Goal: Task Accomplishment & Management: Complete application form

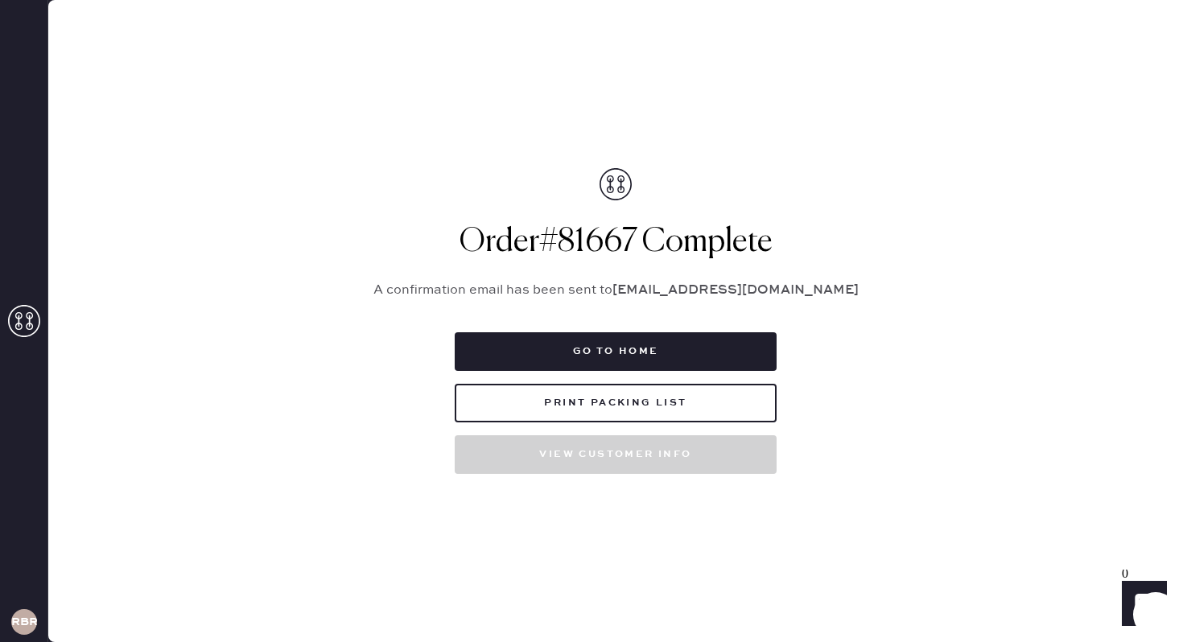
click at [633, 376] on div "Go to home Print Packing List View customer info" at bounding box center [616, 403] width 322 height 142
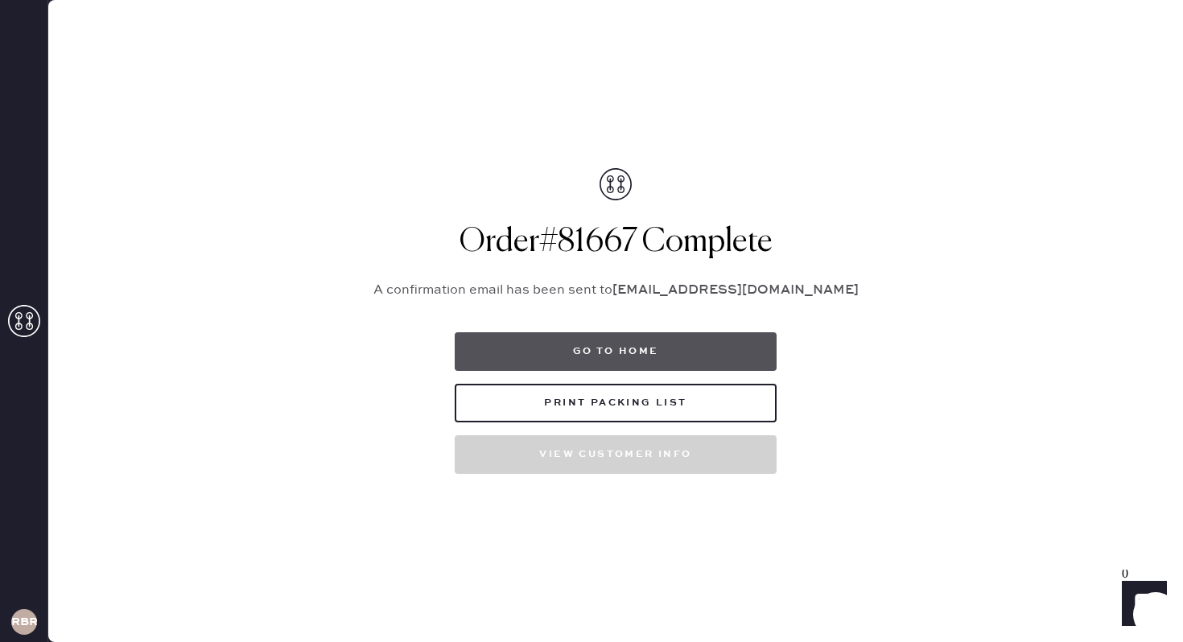
click at [630, 363] on button "Go to home" at bounding box center [616, 351] width 322 height 39
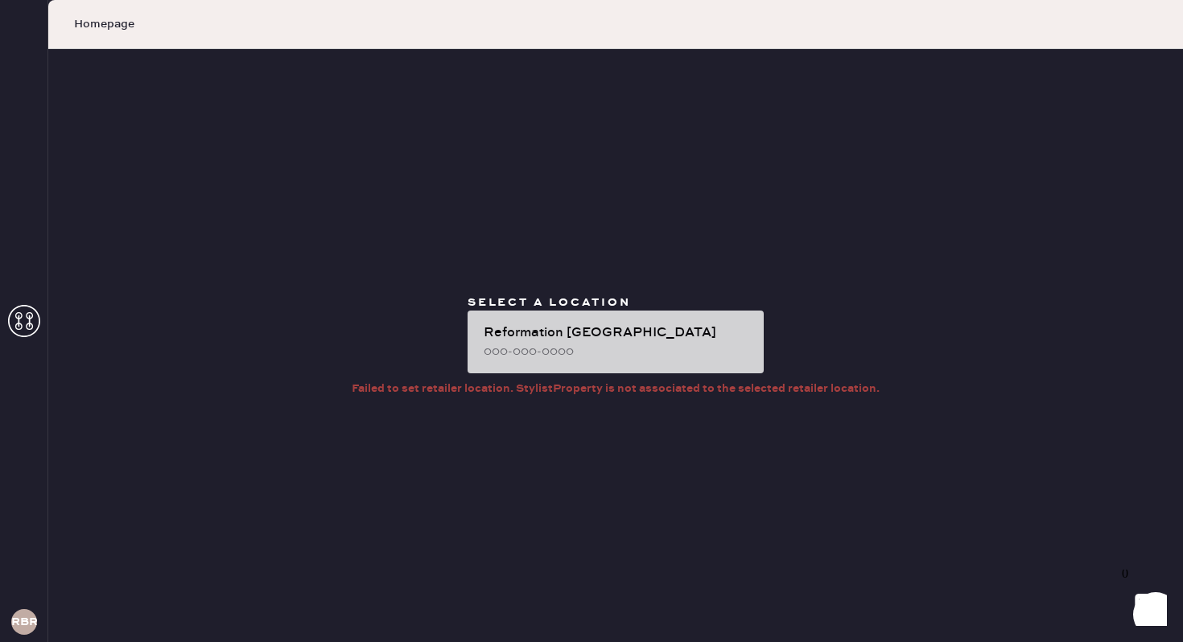
click at [610, 357] on div "000-000-0000" at bounding box center [617, 352] width 267 height 18
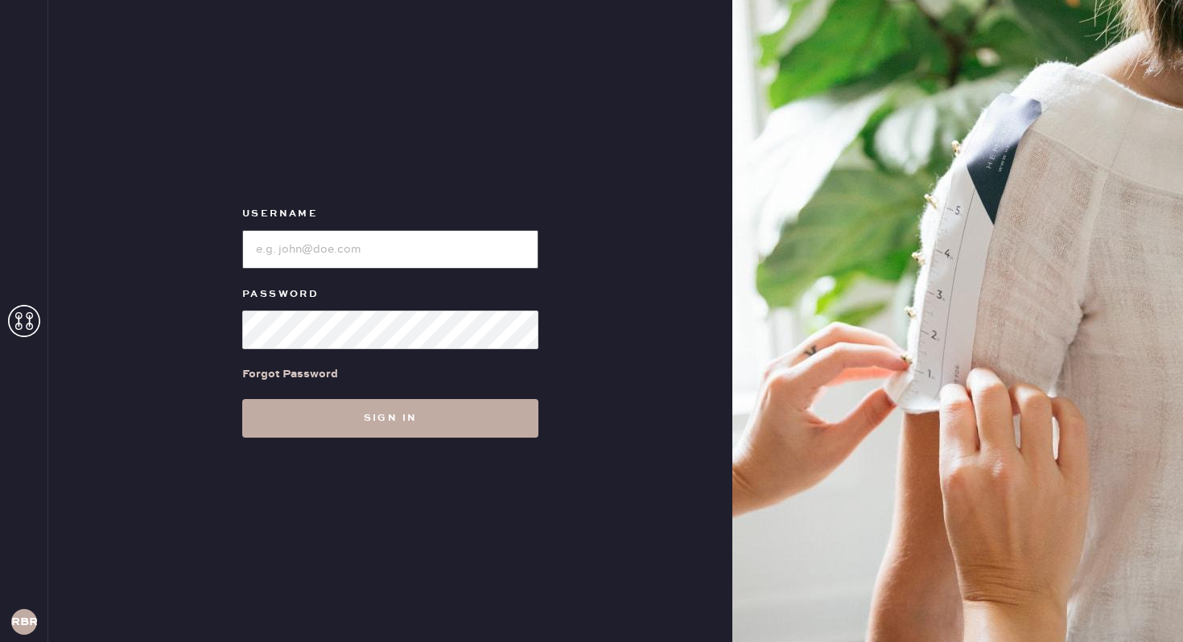
type input "reformationbethesdarow"
click at [376, 418] on button "Sign in" at bounding box center [390, 418] width 296 height 39
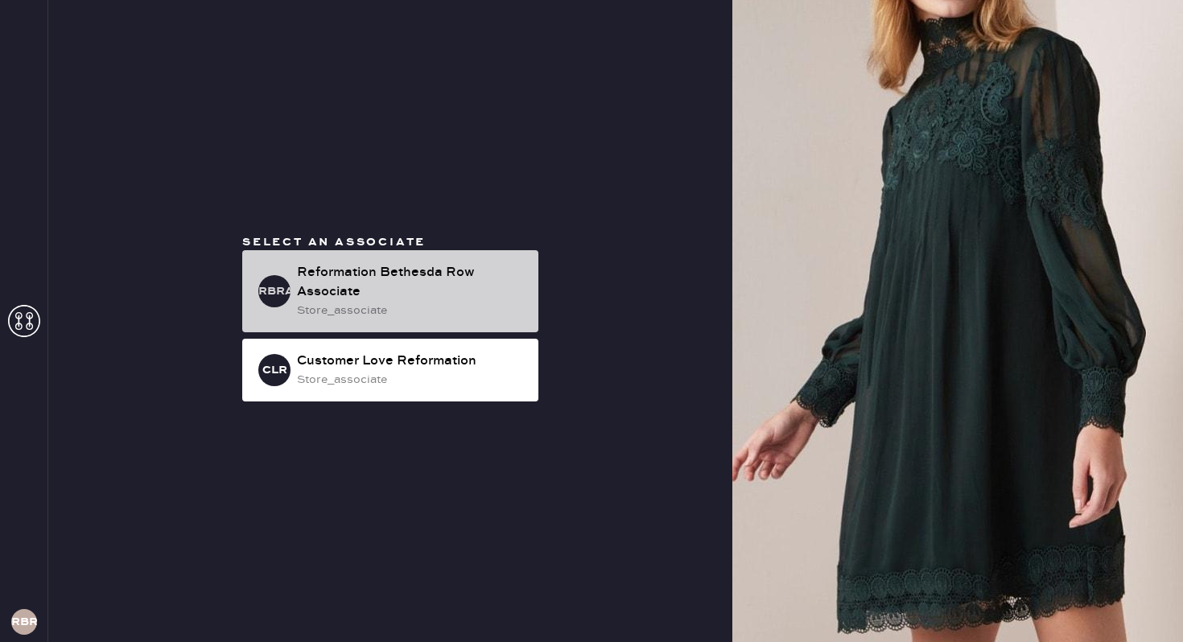
click at [415, 268] on div "Reformation Bethesda Row Associate" at bounding box center [411, 282] width 229 height 39
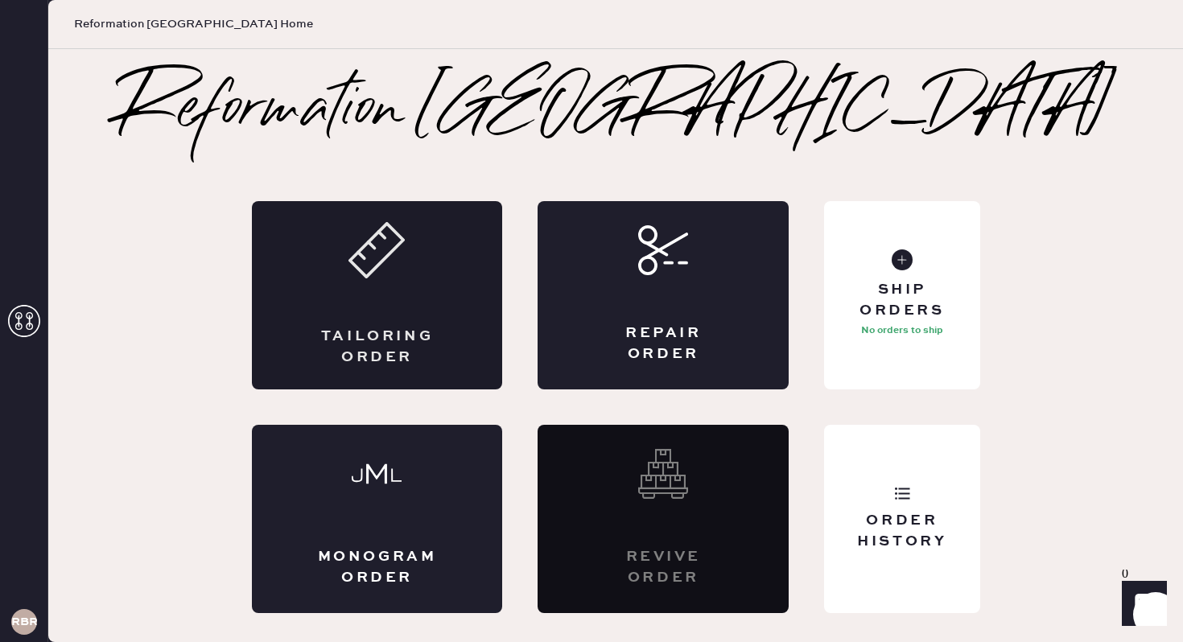
click at [434, 310] on div "Tailoring Order" at bounding box center [377, 295] width 251 height 188
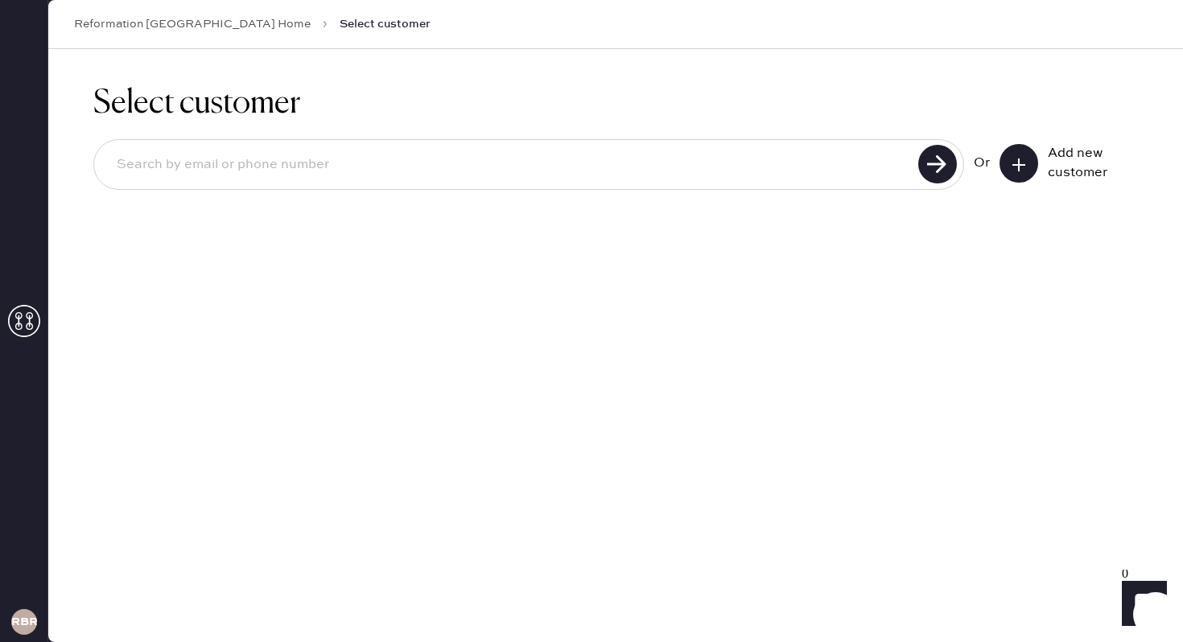
click at [1043, 167] on div "Add new customer" at bounding box center [1069, 163] width 138 height 39
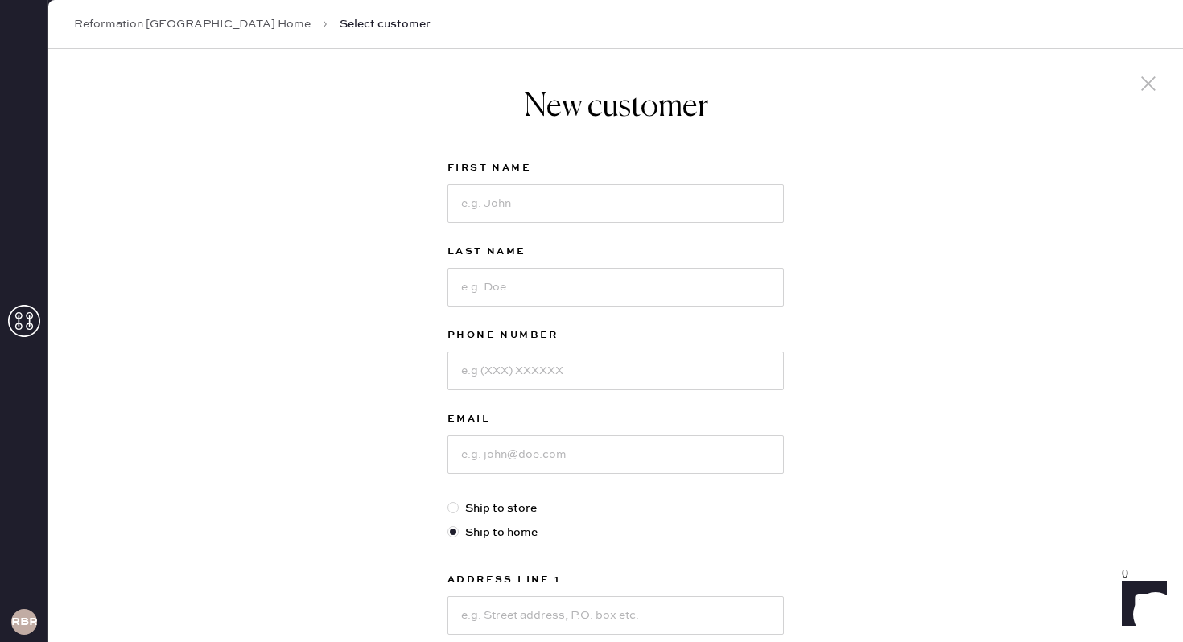
click at [581, 166] on label "First Name" at bounding box center [615, 168] width 336 height 19
click at [570, 192] on input at bounding box center [615, 203] width 336 height 39
type input "[PERSON_NAME]"
type input "He"
drag, startPoint x: 504, startPoint y: 219, endPoint x: 385, endPoint y: 175, distance: 126.8
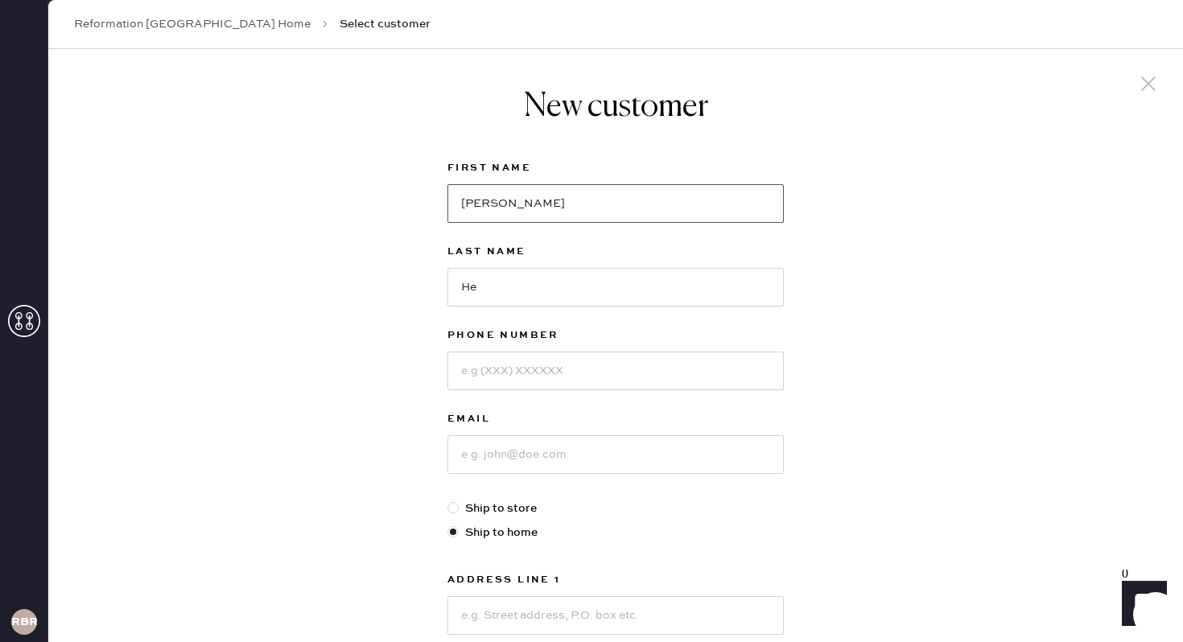
click at [385, 175] on div "New customer First Name [PERSON_NAME] Last Name He Phone Number Email Ship to s…" at bounding box center [615, 548] width 1135 height 998
type input "Wenjing"
type input "He"
type input "5712782277"
type input "[EMAIL_ADDRESS][DOMAIN_NAME]"
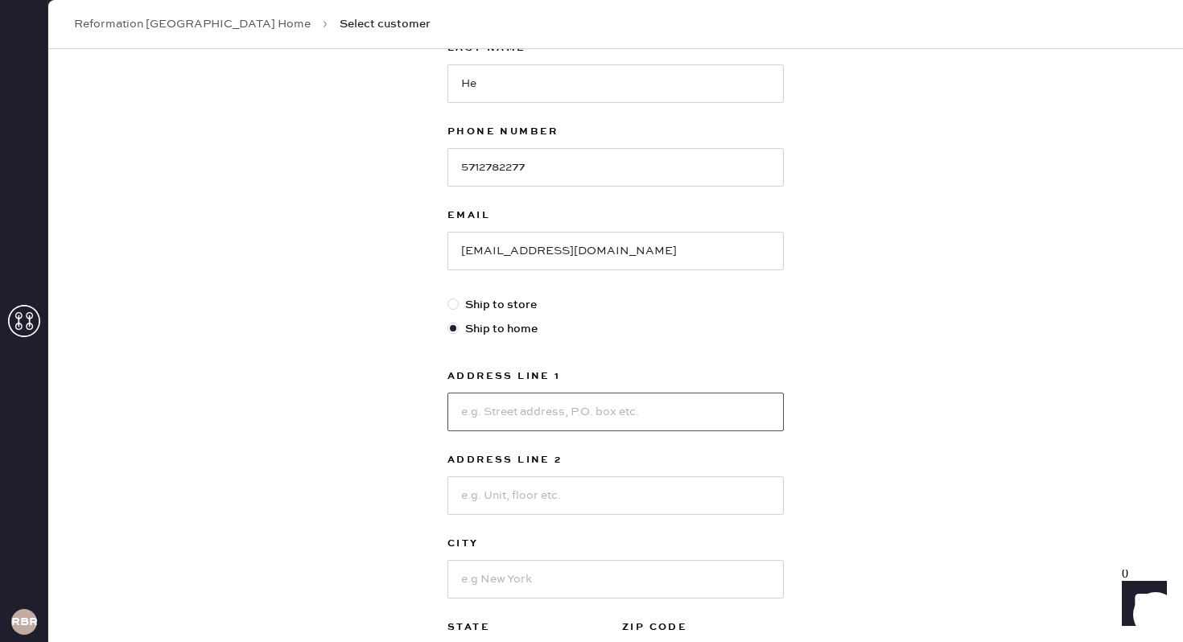
scroll to position [202, 0]
type input "1"
type input "[STREET_ADDRESS][PERSON_NAME]"
type input "[GEOGRAPHIC_DATA]"
click at [683, 493] on input at bounding box center [615, 497] width 336 height 39
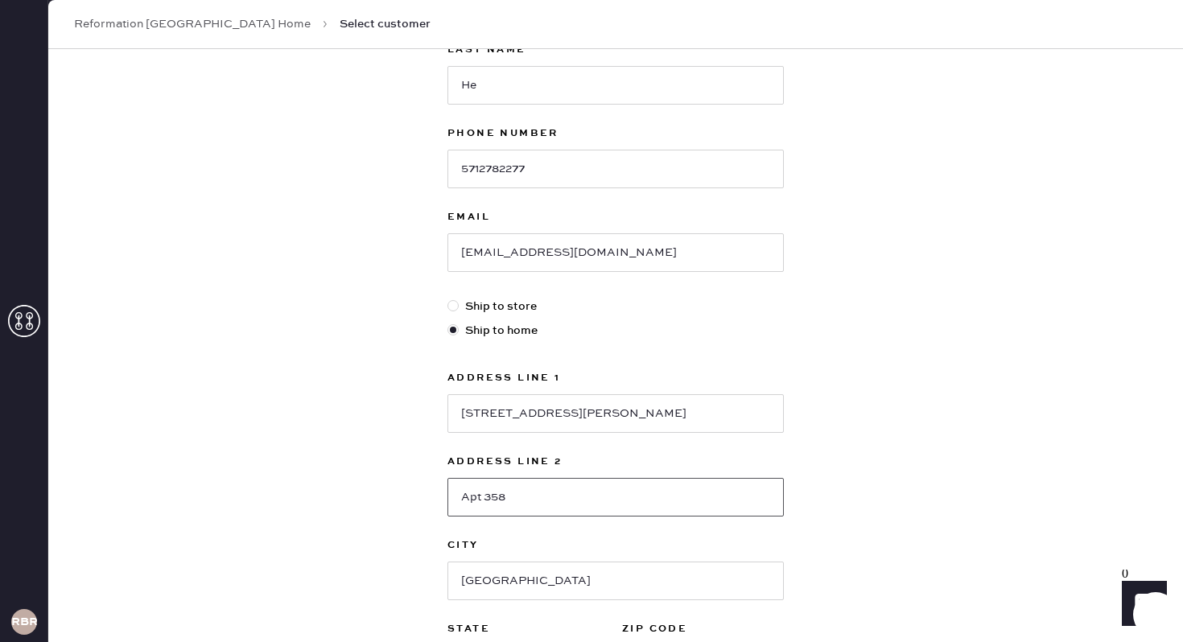
type input "Apt 358"
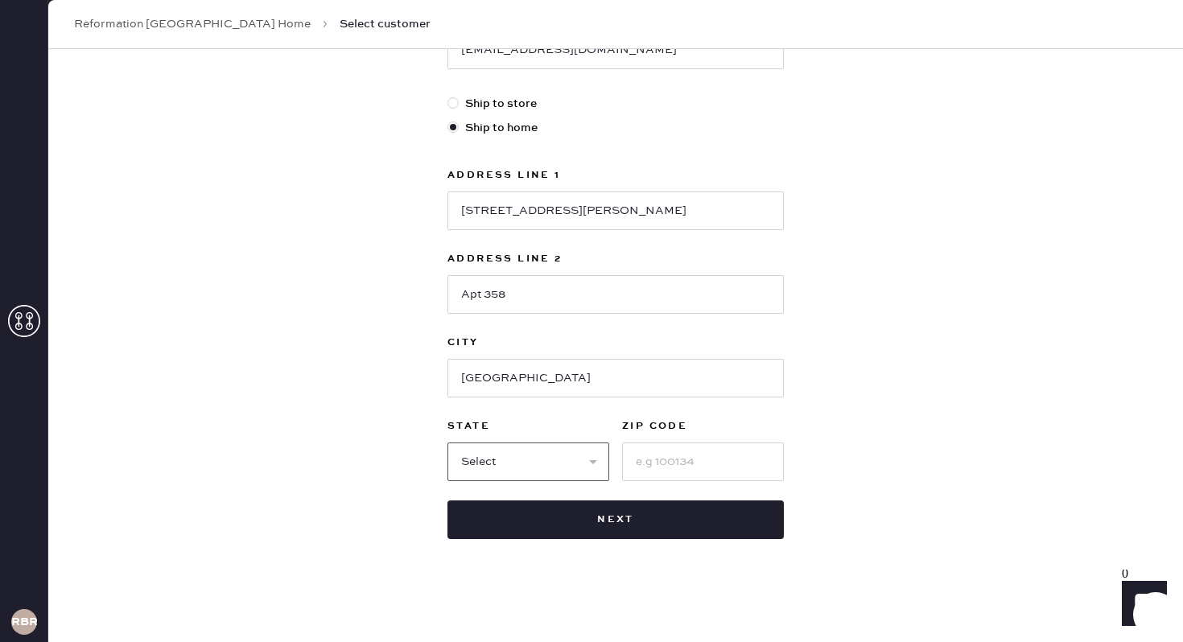
click at [513, 457] on select "Select AK AL AR AZ CA CO CT [GEOGRAPHIC_DATA] DE FL [GEOGRAPHIC_DATA] HI [GEOGR…" at bounding box center [528, 462] width 162 height 39
select select "MD"
click at [658, 456] on input at bounding box center [703, 462] width 162 height 39
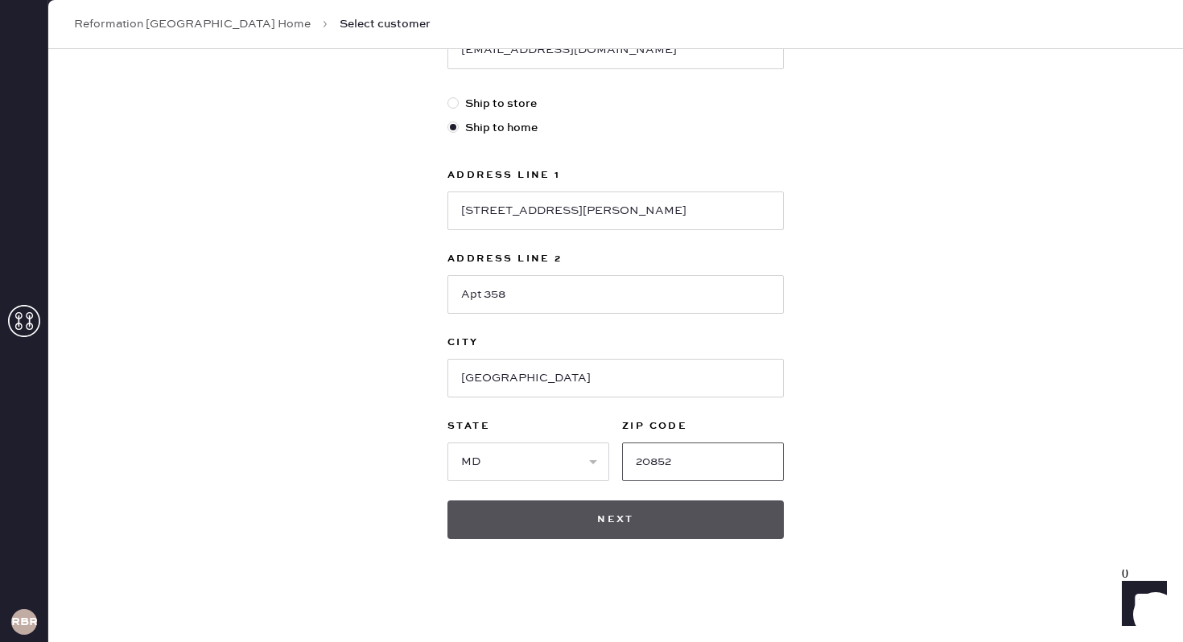
type input "20852"
click at [591, 513] on button "Next" at bounding box center [615, 520] width 336 height 39
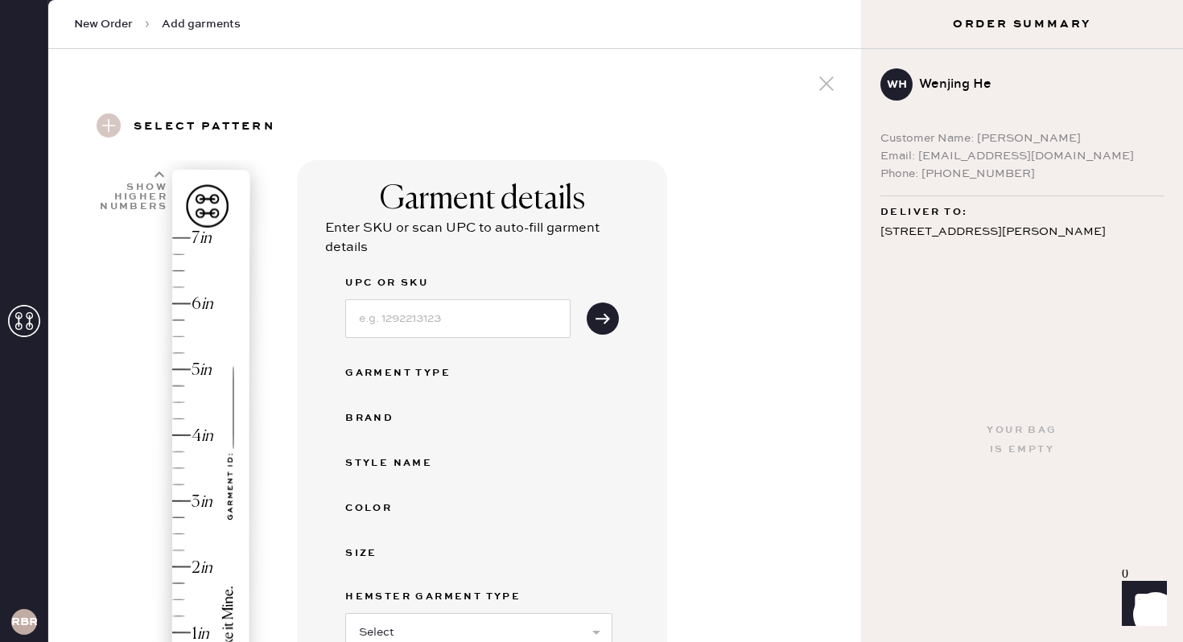
click at [987, 242] on div "Your bag is empty" at bounding box center [1022, 440] width 322 height 404
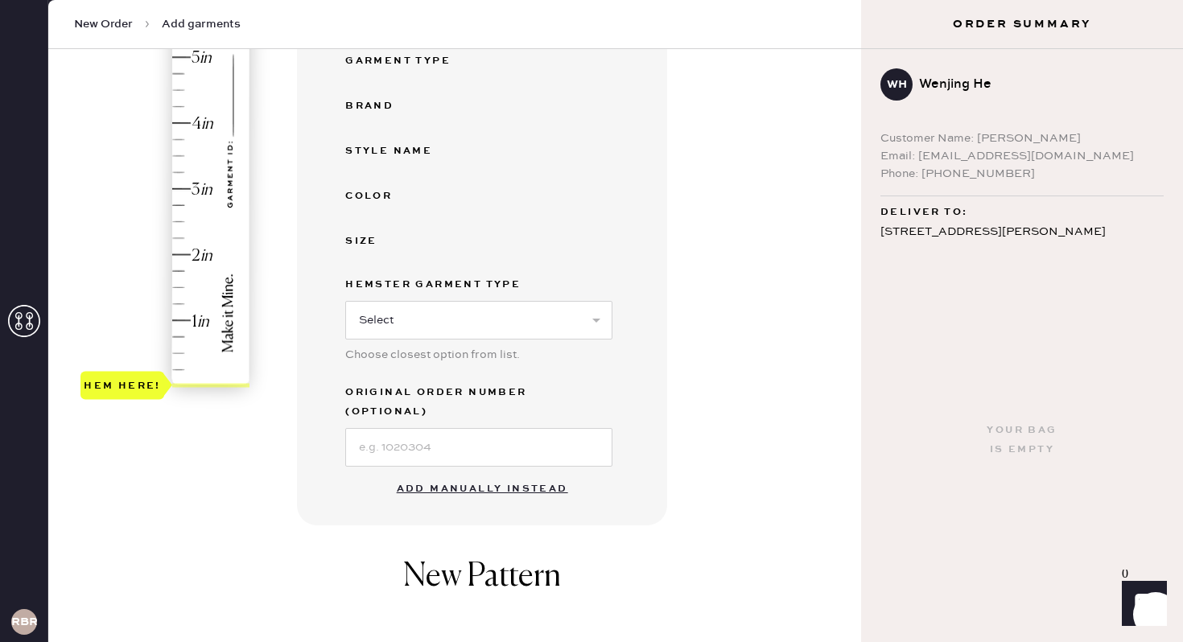
click at [443, 473] on button "Add manually instead" at bounding box center [482, 489] width 191 height 32
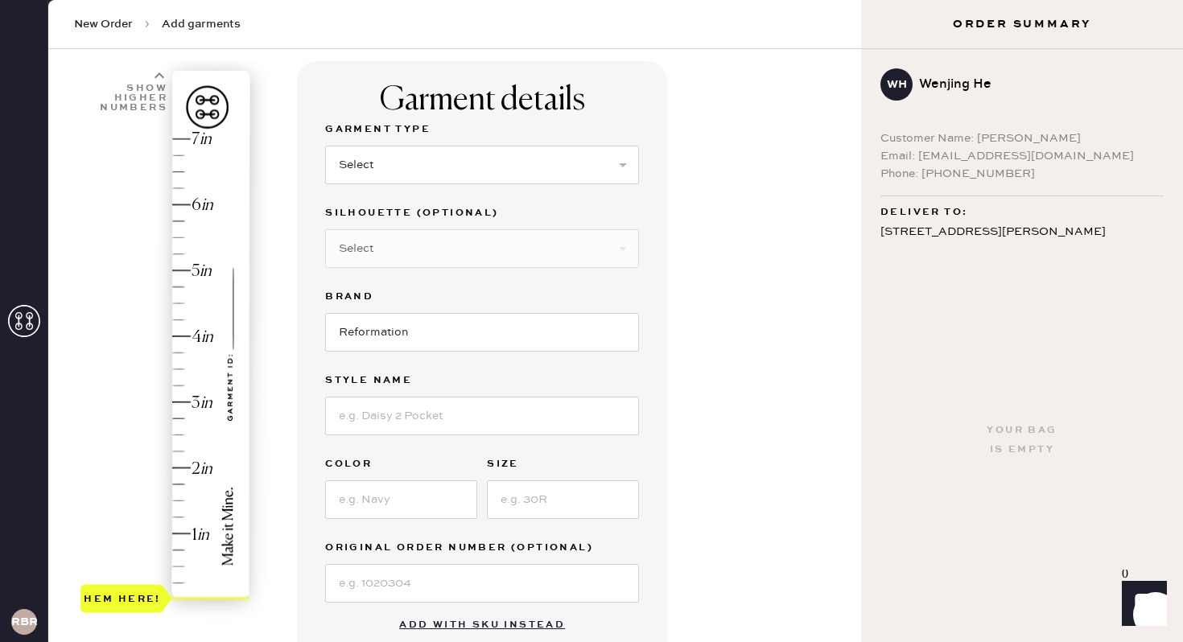
scroll to position [66, 0]
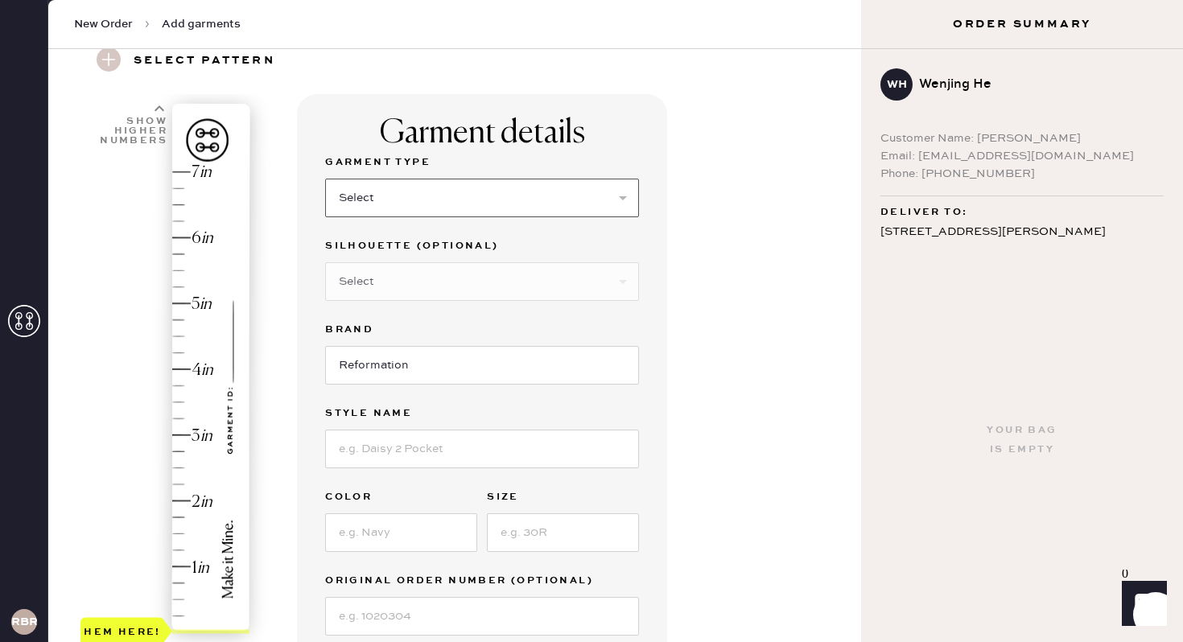
click at [592, 188] on select "Select Basic Skirt Jeans Leggings Pants Shorts Basic Sleeved Dress Basic Sleeve…" at bounding box center [482, 198] width 314 height 39
select select "8"
click at [538, 286] on select "Select Maxi Dress Midi Dress Mini Dress Other" at bounding box center [482, 281] width 314 height 39
select select "27"
click at [452, 447] on input at bounding box center [482, 449] width 314 height 39
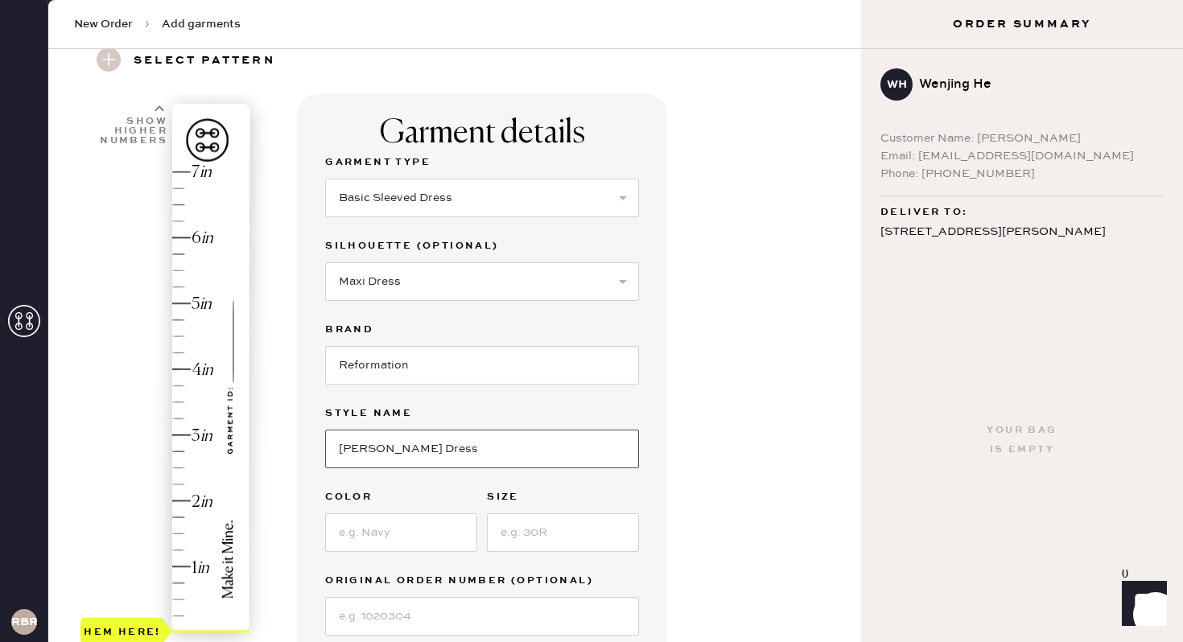
type input "[PERSON_NAME] Dress"
type input "Cherry Blossom"
click at [405, 447] on input "[PERSON_NAME] Dress" at bounding box center [482, 449] width 314 height 39
type input "[PERSON_NAME]"
drag, startPoint x: 441, startPoint y: 540, endPoint x: 293, endPoint y: 514, distance: 150.3
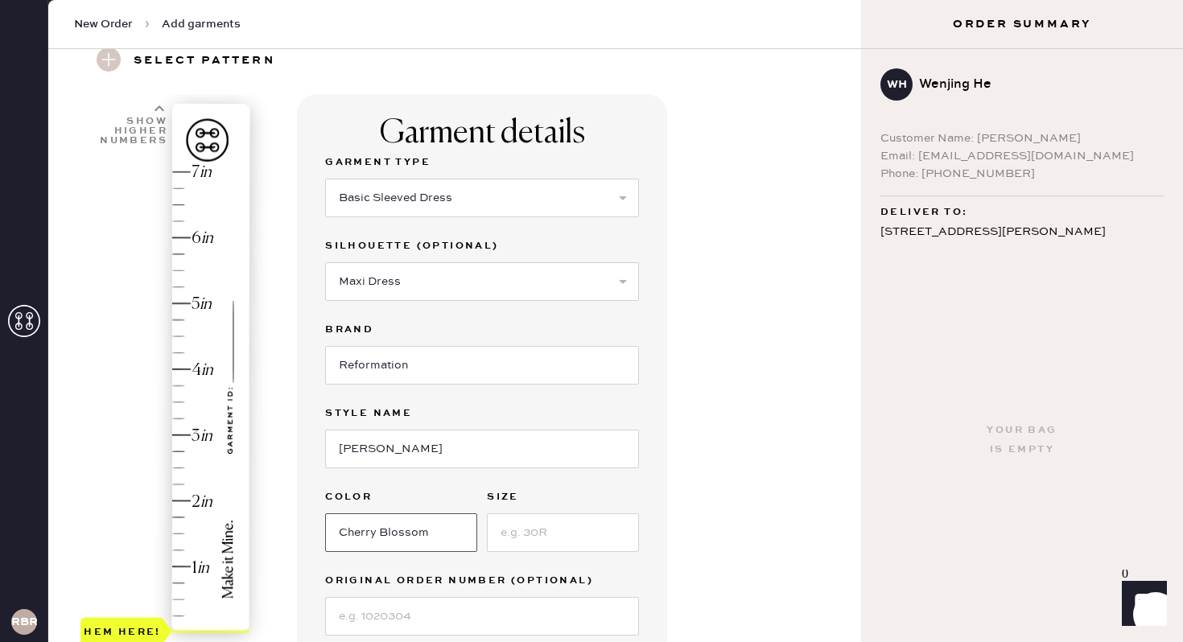
click at [293, 514] on div "1 in 2 in 3 in 4 in 5 in 6 in 7 in Show higher numbers Show lower numbers Hem h…" at bounding box center [454, 573] width 787 height 959
type input "Powder Pink"
type input "2"
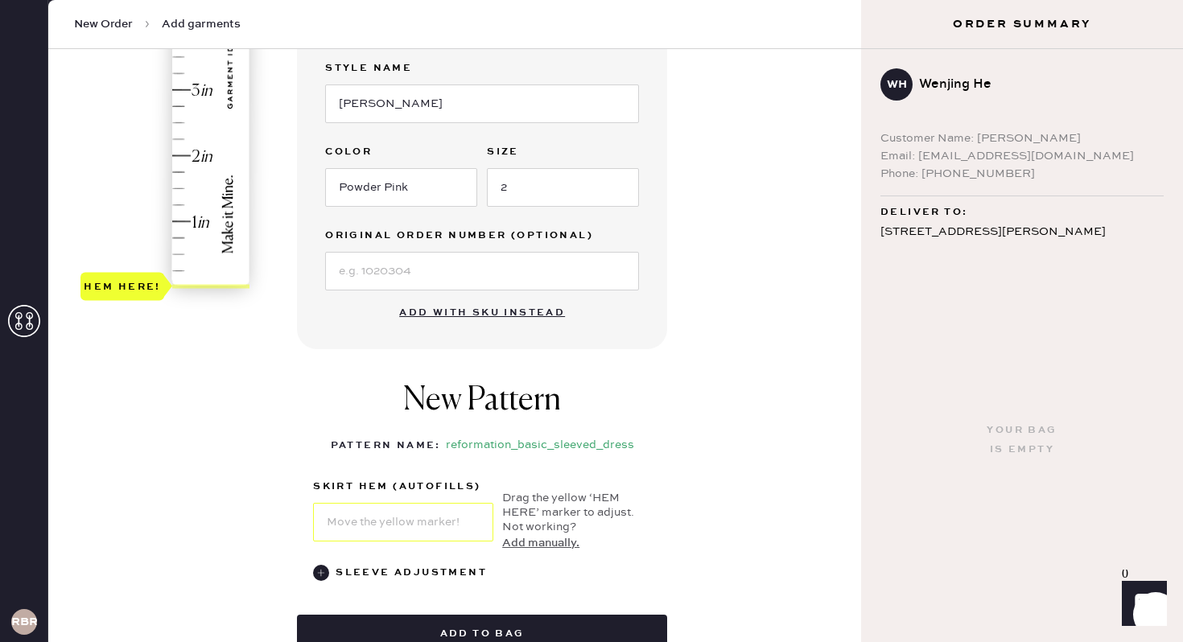
scroll to position [391, 0]
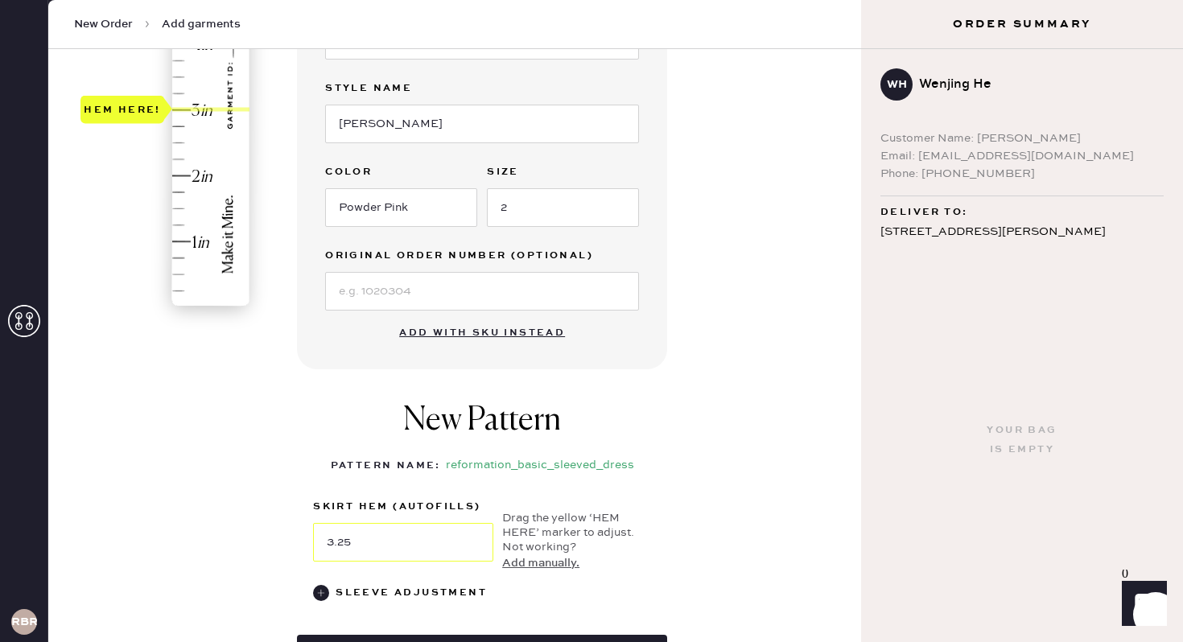
type input "3.5"
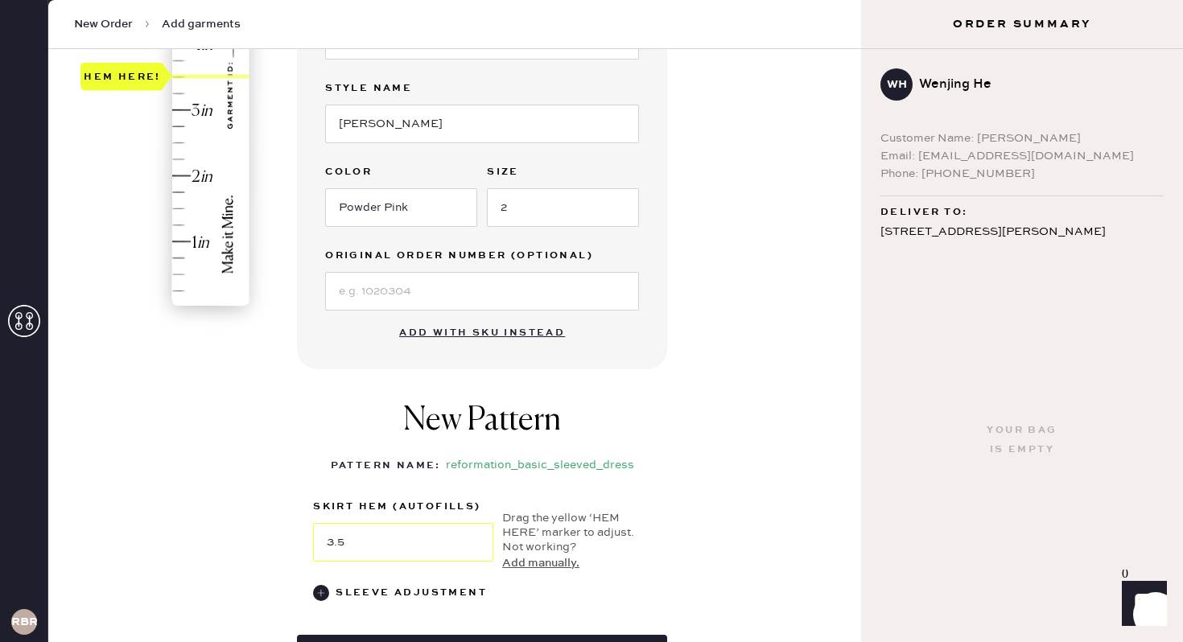
drag, startPoint x: 191, startPoint y: 264, endPoint x: 192, endPoint y: 66, distance: 198.0
click at [192, 66] on div "Hem here!" at bounding box center [165, 77] width 171 height 475
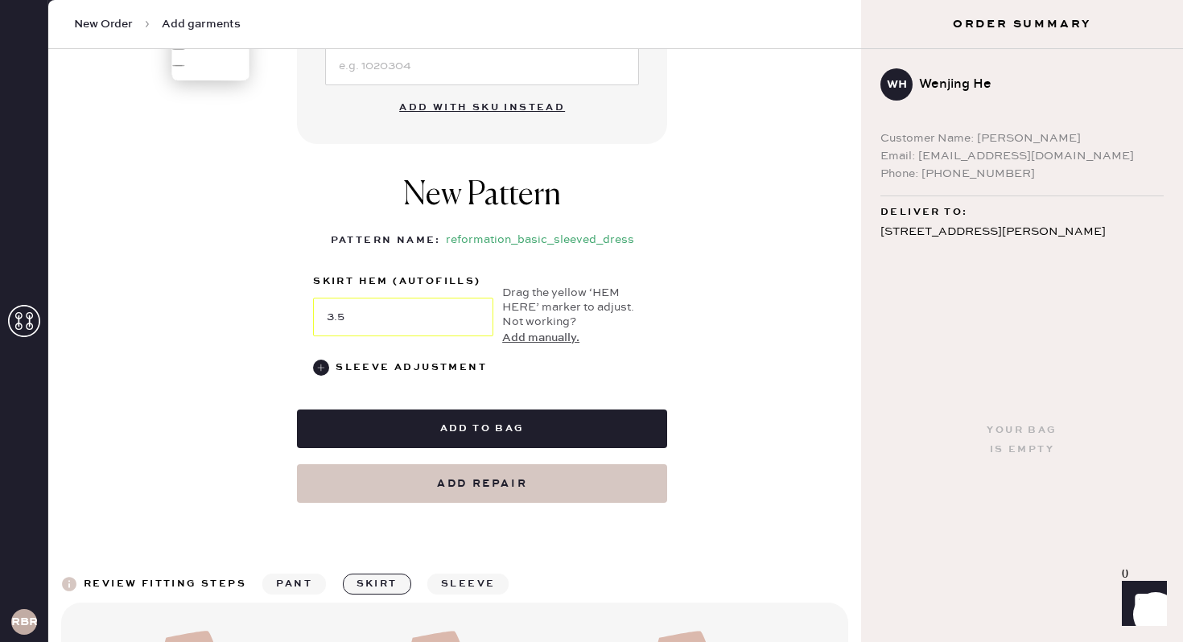
scroll to position [635, 0]
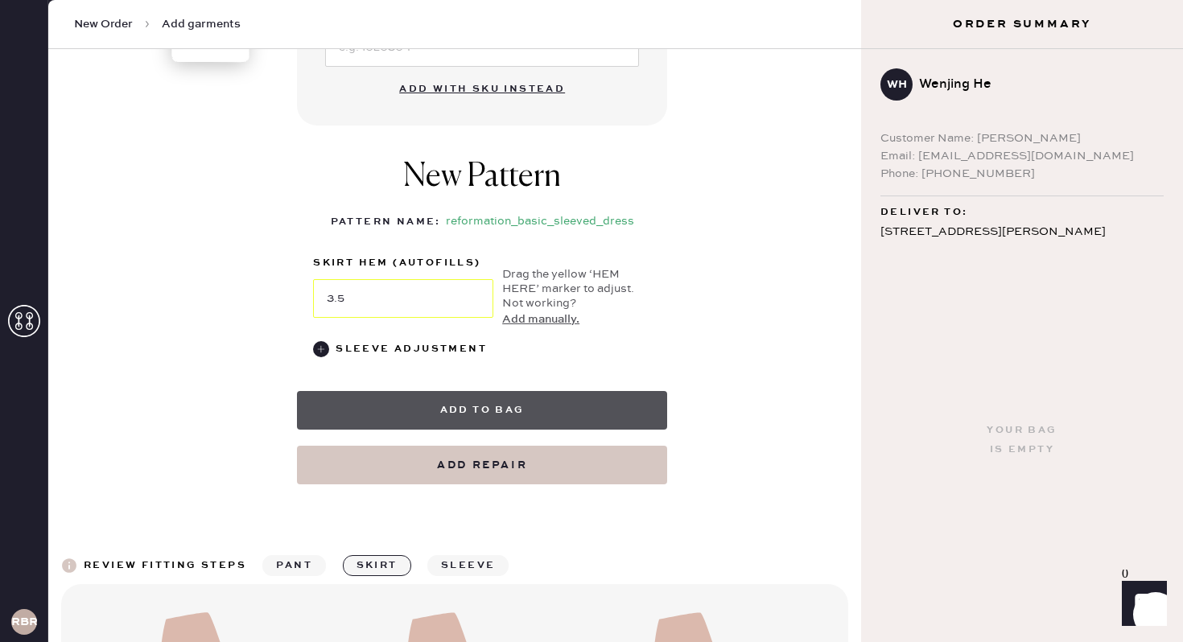
click at [521, 415] on button "Add to bag" at bounding box center [482, 410] width 370 height 39
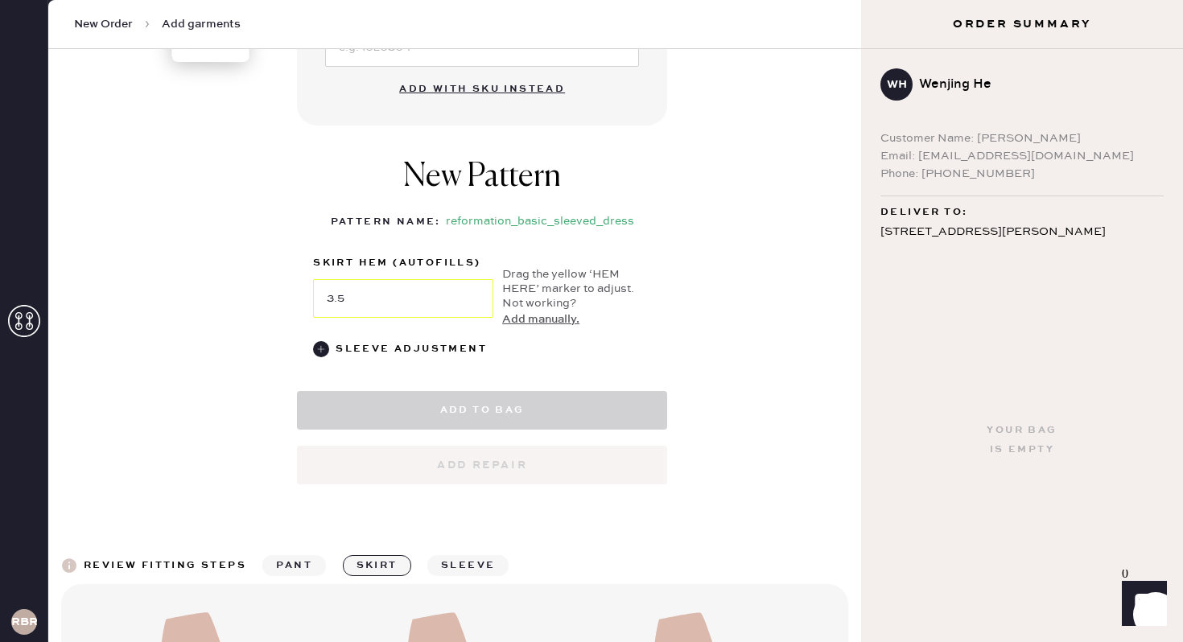
select select "8"
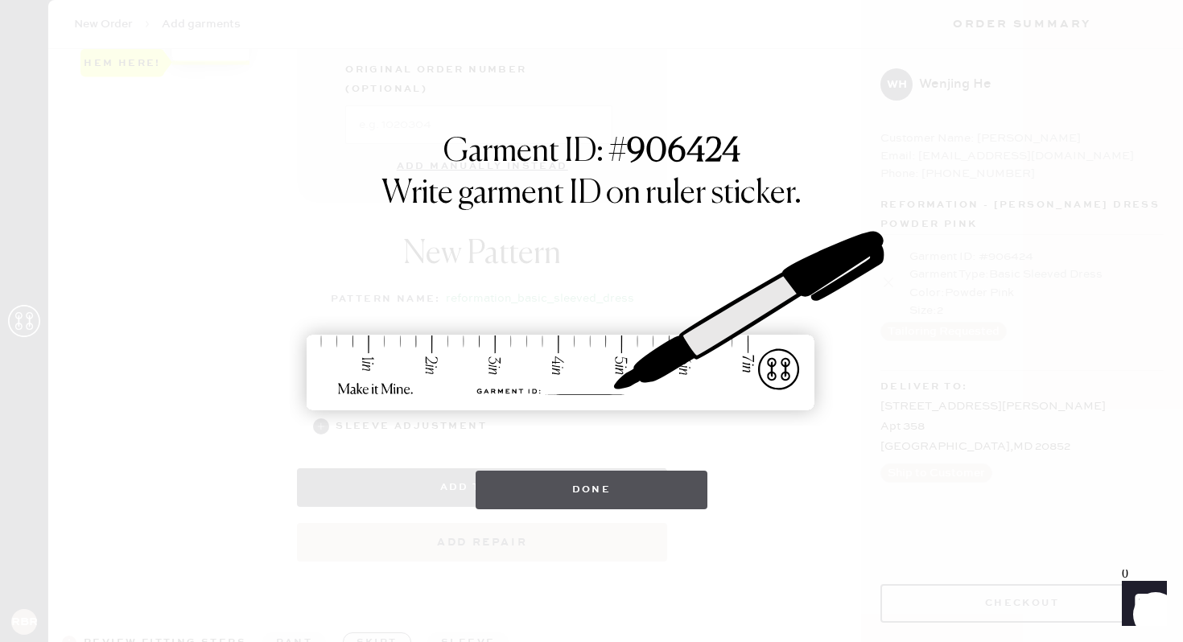
click at [598, 509] on button "Done" at bounding box center [592, 490] width 233 height 39
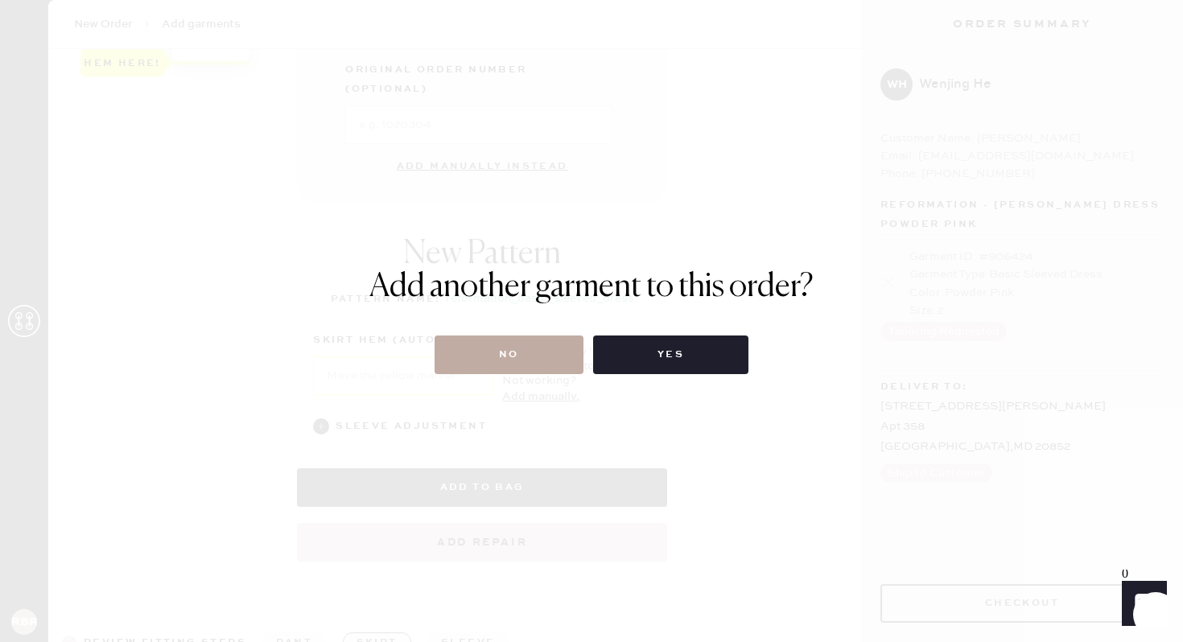
click at [541, 368] on button "No" at bounding box center [509, 355] width 149 height 39
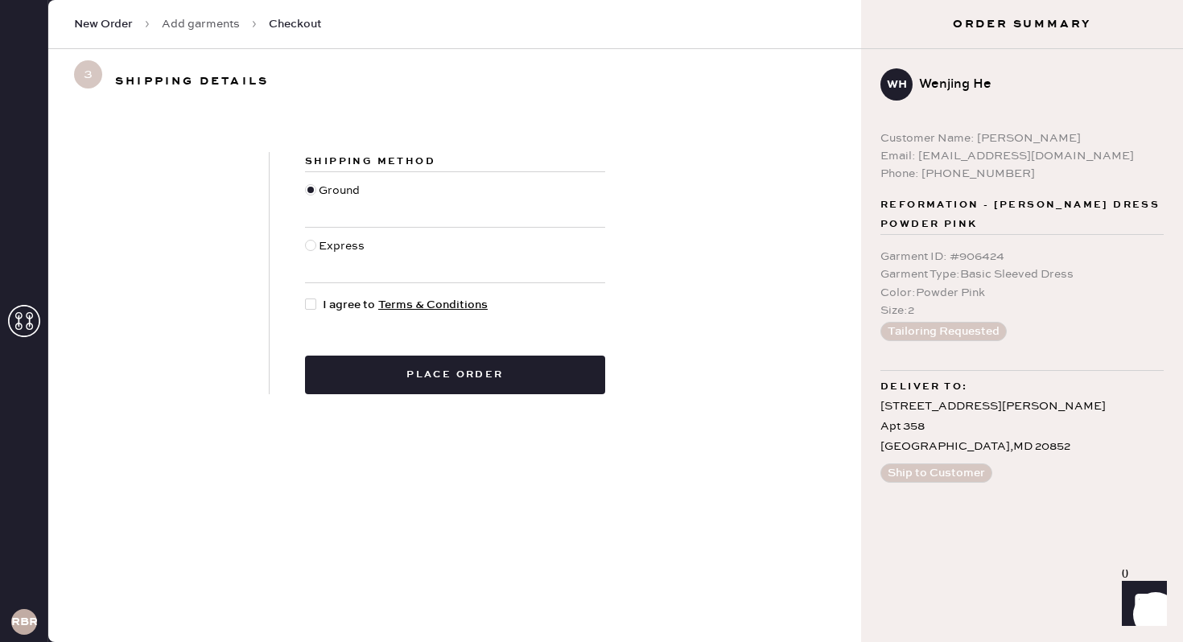
click at [307, 311] on div at bounding box center [314, 305] width 18 height 18
click at [306, 297] on input "I agree to Terms & Conditions" at bounding box center [305, 296] width 1 height 1
checkbox input "true"
click at [305, 245] on div at bounding box center [310, 245] width 11 height 11
click at [305, 238] on input "Express" at bounding box center [305, 237] width 1 height 1
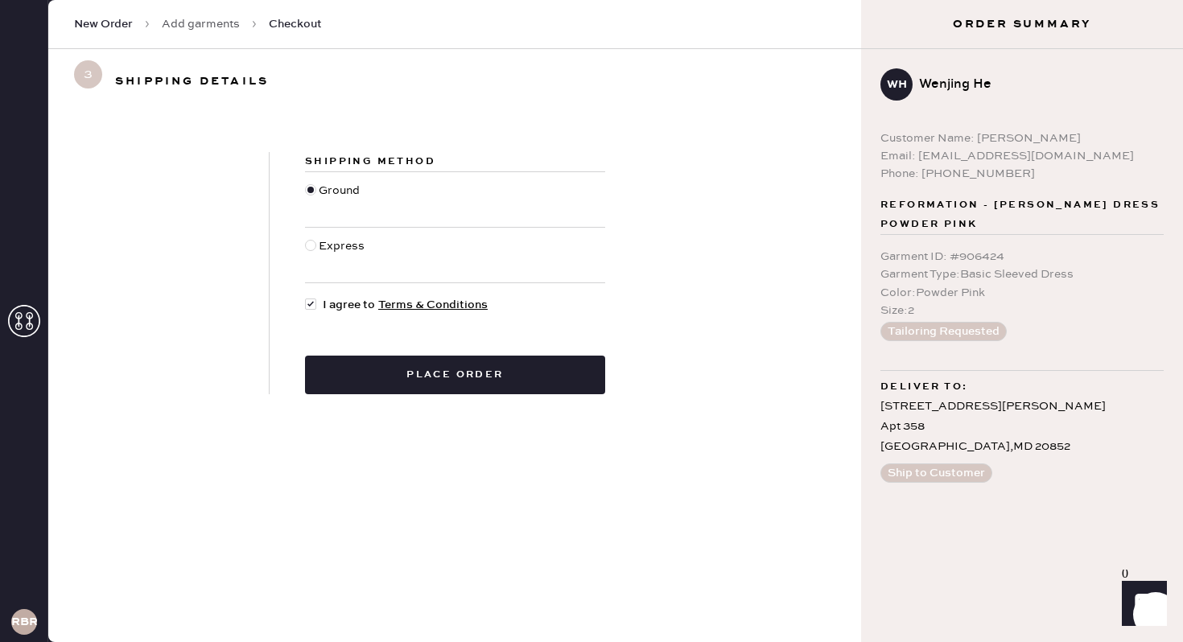
radio input "true"
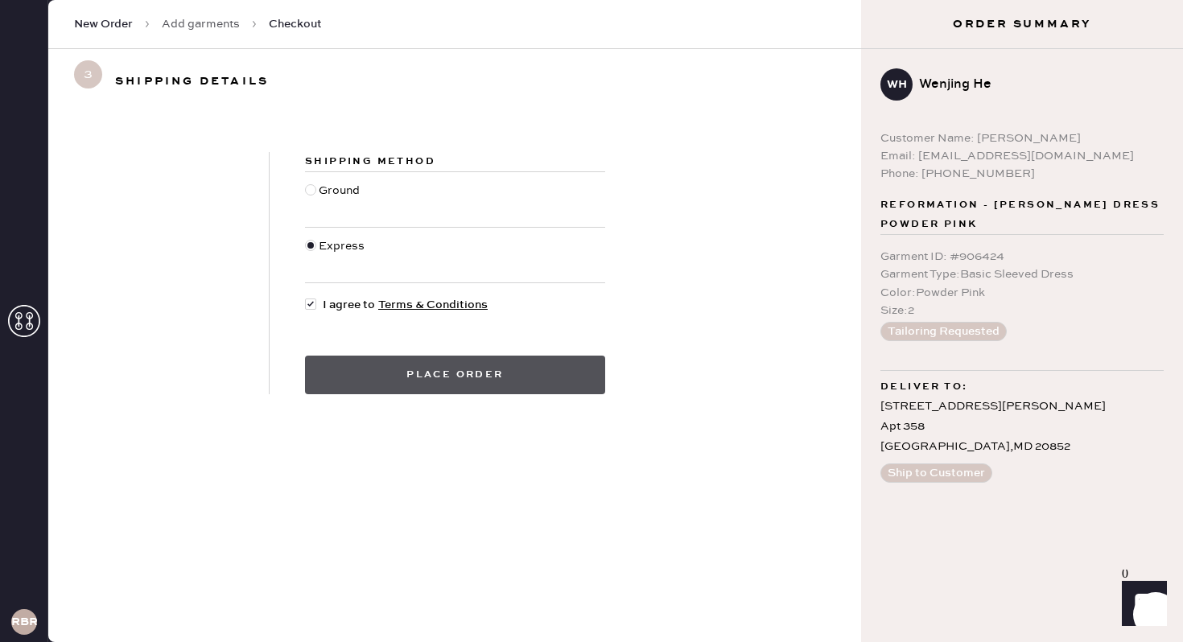
click at [409, 377] on button "Place order" at bounding box center [455, 375] width 300 height 39
